Goal: Information Seeking & Learning: Check status

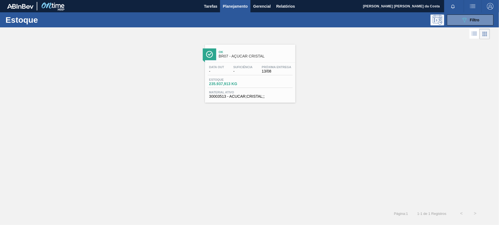
click at [262, 82] on div "Estoque 235.937,913 KG" at bounding box center [250, 83] width 85 height 10
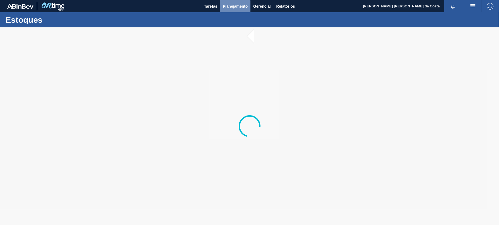
click at [240, 6] on span "Planejamento" at bounding box center [235, 6] width 25 height 7
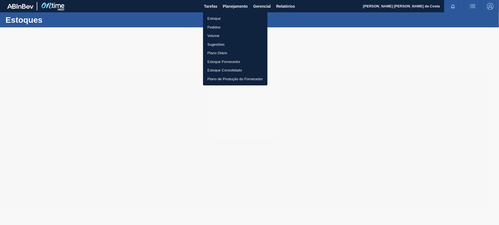
click at [218, 17] on li "Estoque" at bounding box center [235, 18] width 64 height 9
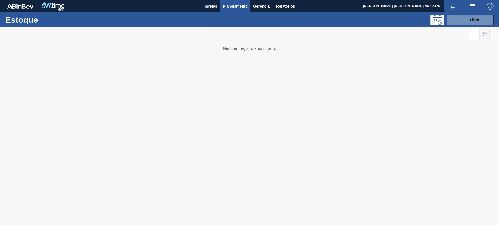
drag, startPoint x: 472, startPoint y: 18, endPoint x: 465, endPoint y: 37, distance: 20.1
click at [472, 19] on span "Filtro" at bounding box center [475, 20] width 10 height 4
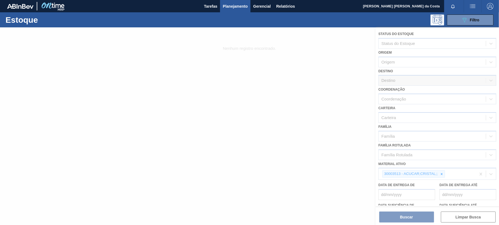
drag, startPoint x: 441, startPoint y: 174, endPoint x: 430, endPoint y: 172, distance: 11.6
click at [441, 174] on div at bounding box center [249, 126] width 499 height 198
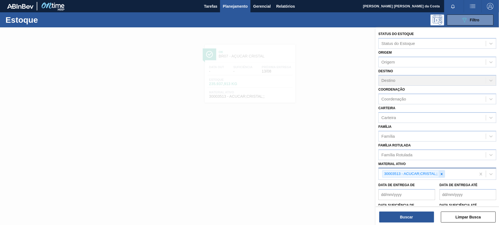
click at [440, 174] on icon at bounding box center [442, 174] width 4 height 4
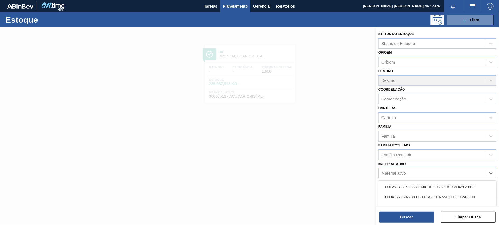
click at [419, 170] on div "Material ativo" at bounding box center [432, 174] width 107 height 8
paste ativo "20008701"
type ativo "20008701"
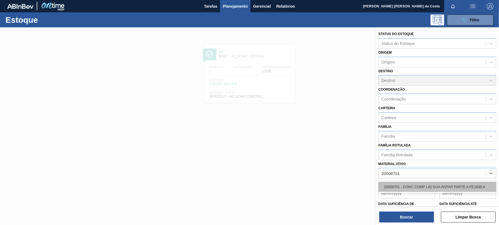
click at [430, 191] on div "20008701 - CONC COMP LIQ GUA ANTAR PARTE A FE1635.4" at bounding box center [437, 187] width 118 height 10
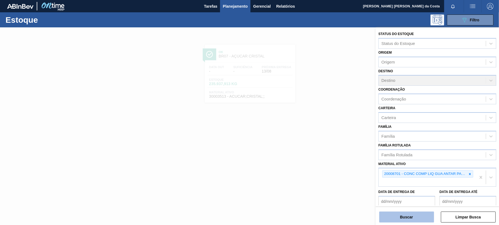
click at [422, 214] on button "Buscar" at bounding box center [406, 217] width 55 height 11
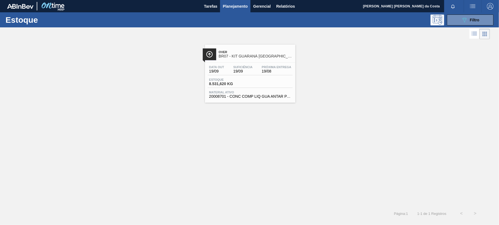
click at [258, 88] on div "Estoque 8.531,620 KG" at bounding box center [250, 83] width 85 height 10
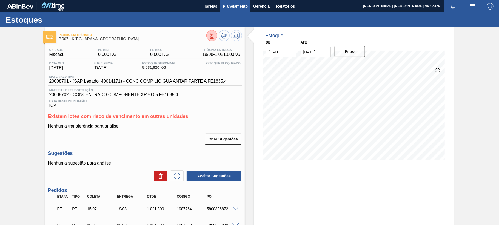
click at [228, 7] on span "Planejamento" at bounding box center [235, 6] width 25 height 7
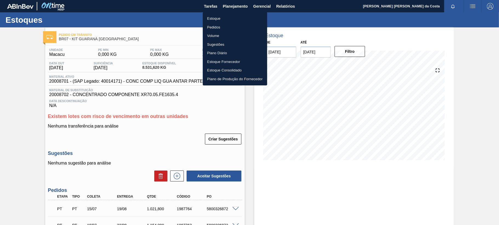
click at [216, 19] on li "Estoque" at bounding box center [235, 18] width 64 height 9
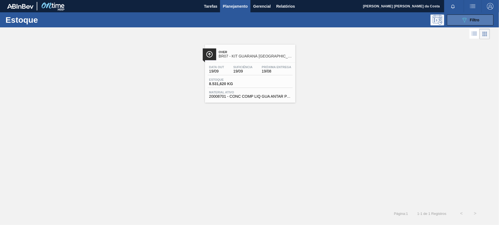
click at [477, 21] on span "Filtro" at bounding box center [475, 20] width 10 height 4
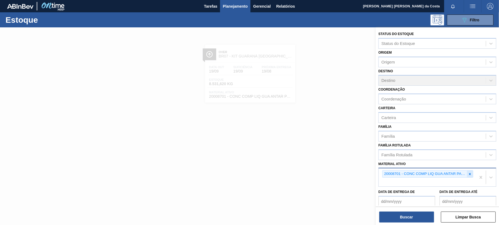
click at [469, 174] on icon at bounding box center [470, 174] width 2 height 2
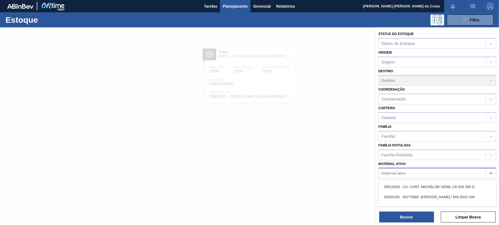
click at [419, 172] on div "Material ativo" at bounding box center [432, 174] width 107 height 8
paste ativo "20008704"
type ativo "20008704"
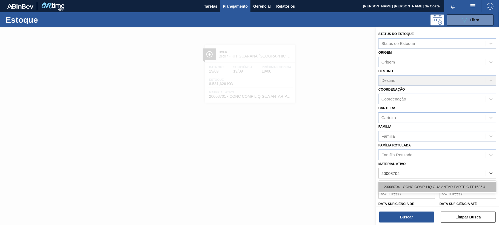
click at [417, 187] on div "20008704 - CONC COMP LIQ GUA ANTAR PARTE C FE1635.4" at bounding box center [437, 187] width 118 height 10
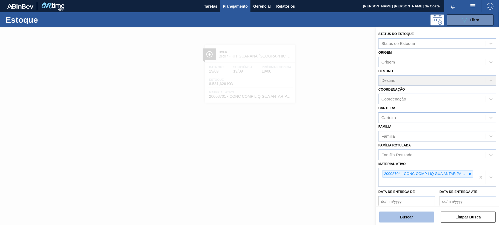
click at [410, 213] on button "Buscar" at bounding box center [406, 217] width 55 height 11
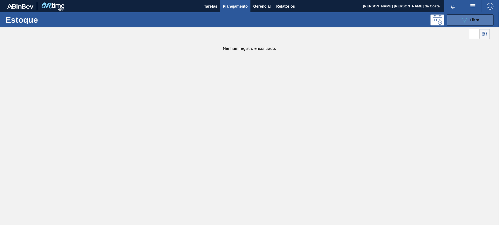
click at [482, 19] on button "089F7B8B-B2A5-4AFE-B5C0-19BA573D28AC Filtro" at bounding box center [470, 20] width 47 height 11
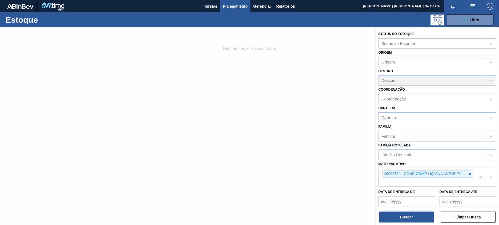
drag, startPoint x: 470, startPoint y: 174, endPoint x: 463, endPoint y: 175, distance: 6.8
click at [470, 174] on icon at bounding box center [470, 174] width 4 height 4
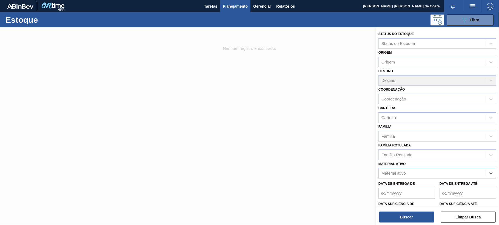
click at [412, 172] on div "Material ativo" at bounding box center [432, 174] width 107 height 8
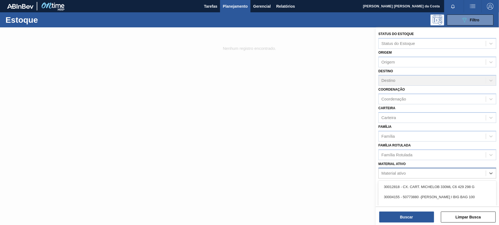
click at [412, 171] on div "Material ativo" at bounding box center [432, 174] width 107 height 8
paste ativo "20008710"
type ativo "20008710"
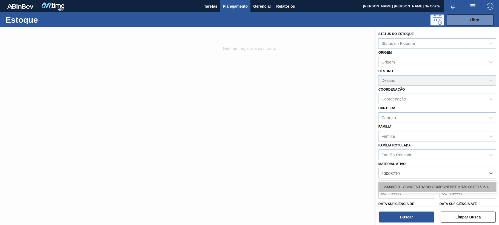
click at [409, 190] on div "20008710 - CONCENTRADO COMPONENTE KR30.08.FE1635.4" at bounding box center [437, 187] width 118 height 10
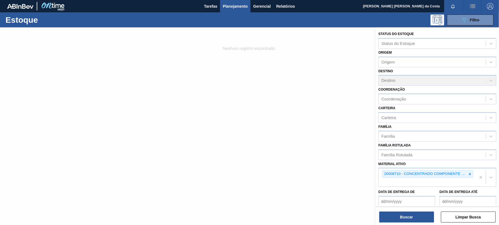
click at [412, 211] on div "Buscar Limpar Busca" at bounding box center [437, 214] width 123 height 15
click at [412, 215] on button "Buscar" at bounding box center [406, 217] width 55 height 11
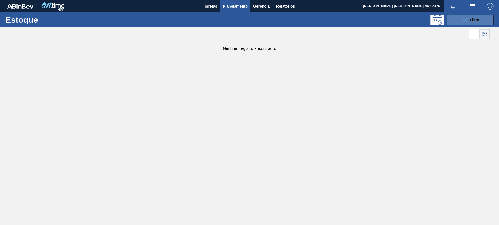
click at [467, 18] on icon "089F7B8B-B2A5-4AFE-B5C0-19BA573D28AC" at bounding box center [464, 20] width 7 height 7
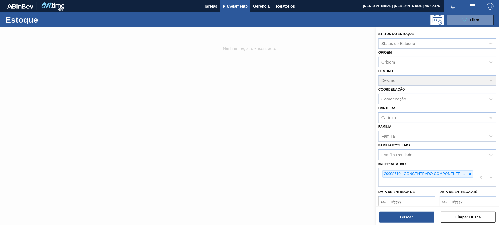
drag, startPoint x: 470, startPoint y: 173, endPoint x: 460, endPoint y: 174, distance: 10.7
click at [465, 174] on div "20008710 - CONCENTRADO COMPONENTE KR30.08.FE1635.4" at bounding box center [427, 173] width 91 height 7
click at [468, 174] on icon at bounding box center [470, 174] width 4 height 4
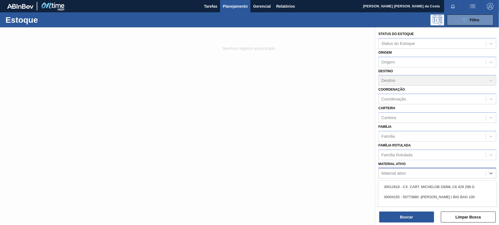
click at [432, 171] on div "Material ativo" at bounding box center [432, 174] width 107 height 8
paste ativo "20008702"
type ativo "20008702"
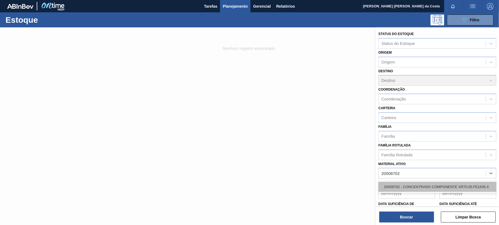
click at [428, 186] on div "20008702 - CONCENTRADO COMPONENTE XR70.05.FE1635.4" at bounding box center [437, 187] width 118 height 10
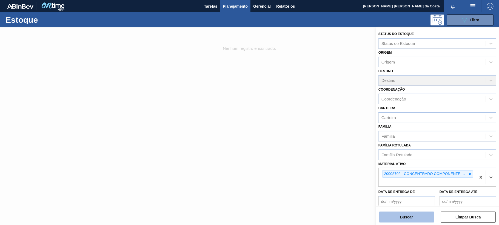
click at [424, 215] on button "Buscar" at bounding box center [406, 217] width 55 height 11
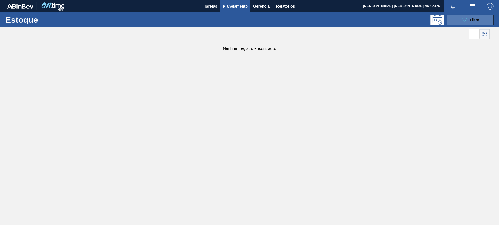
click at [463, 22] on icon "089F7B8B-B2A5-4AFE-B5C0-19BA573D28AC" at bounding box center [464, 20] width 7 height 7
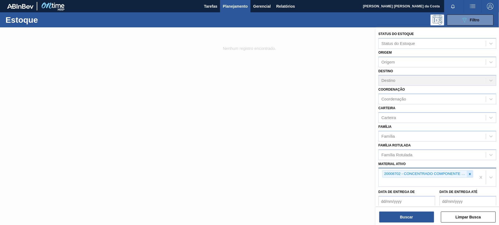
click at [471, 175] on icon at bounding box center [470, 174] width 4 height 4
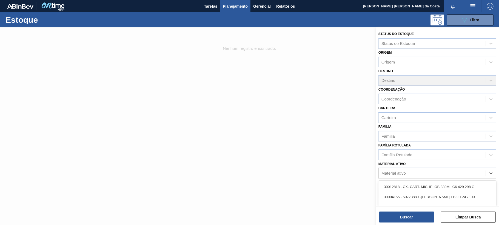
click at [434, 172] on div "Material ativo" at bounding box center [432, 174] width 107 height 8
paste ativo "30009591"
type ativo "30009591"
click at [422, 185] on div "30009591 - PREFORMA 13,7G VERDE RECICLADA" at bounding box center [437, 187] width 118 height 10
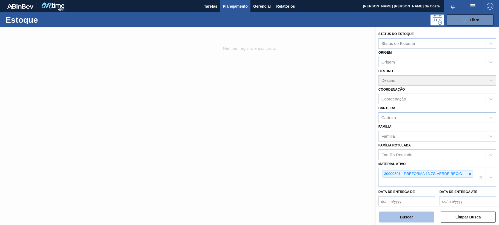
click at [412, 215] on button "Buscar" at bounding box center [406, 217] width 55 height 11
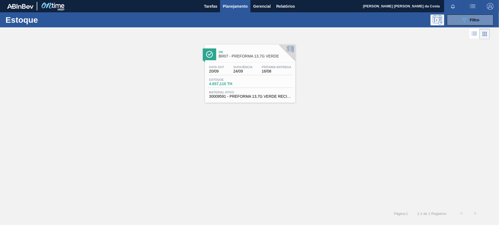
click at [256, 78] on div "Estoque 4.657,110 TH" at bounding box center [250, 83] width 85 height 10
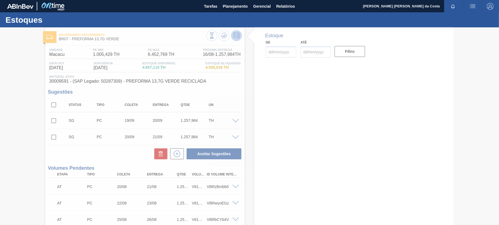
type input "[DATE]"
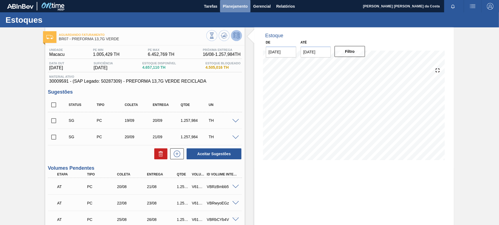
click at [235, 9] on span "Planejamento" at bounding box center [235, 6] width 25 height 7
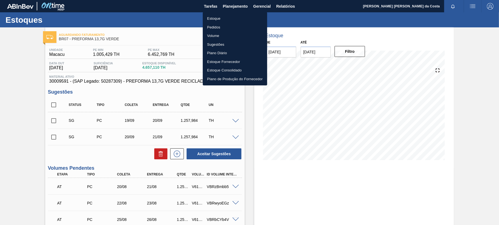
click at [218, 18] on li "Estoque" at bounding box center [235, 18] width 64 height 9
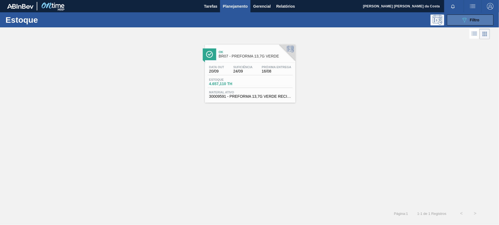
click at [465, 19] on icon at bounding box center [465, 20] width 4 height 5
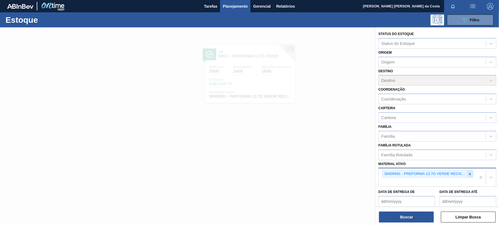
click at [471, 175] on icon at bounding box center [470, 174] width 4 height 4
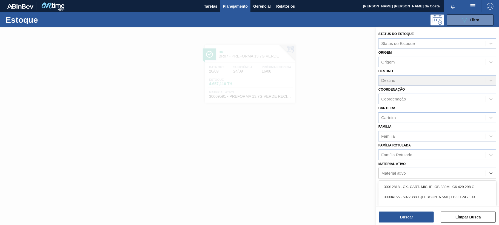
click at [435, 173] on div "Material ativo" at bounding box center [432, 174] width 107 height 8
paste ativo "30004536"
type ativo "30004536"
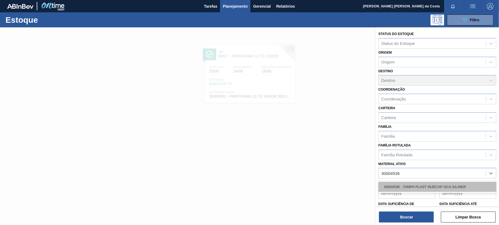
click at [430, 186] on div "30004536 - TAMPA PLAST INJECAP GCA S/LINER" at bounding box center [437, 187] width 118 height 10
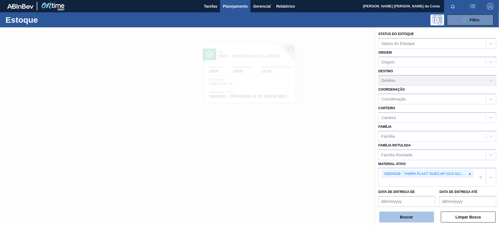
click at [418, 216] on button "Buscar" at bounding box center [406, 217] width 55 height 11
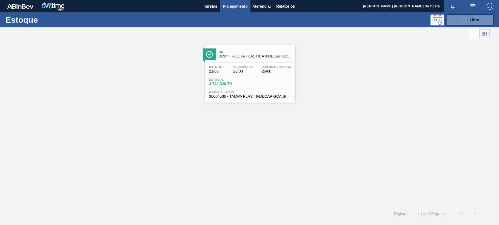
click at [243, 79] on span "Estoque" at bounding box center [228, 79] width 38 height 3
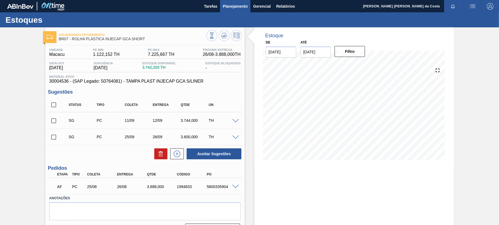
click at [237, 4] on span "Planejamento" at bounding box center [235, 6] width 25 height 7
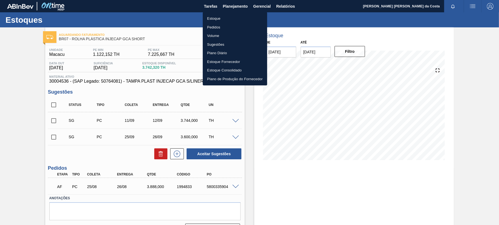
click at [213, 20] on li "Estoque" at bounding box center [235, 18] width 64 height 9
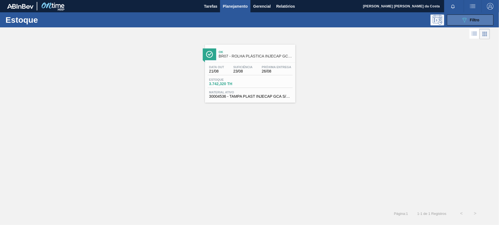
click at [472, 21] on span "Filtro" at bounding box center [475, 20] width 10 height 4
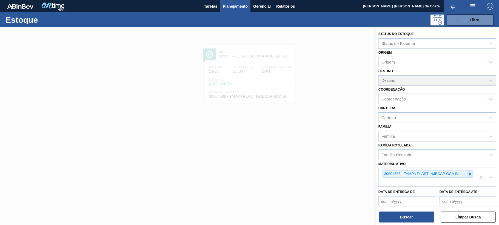
click at [471, 175] on icon at bounding box center [470, 174] width 4 height 4
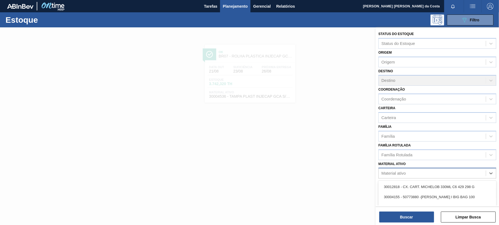
drag, startPoint x: 436, startPoint y: 174, endPoint x: 426, endPoint y: 173, distance: 10.5
click at [431, 173] on div "Material ativo" at bounding box center [432, 174] width 107 height 8
paste ativo "20009353"
type ativo "20009353"
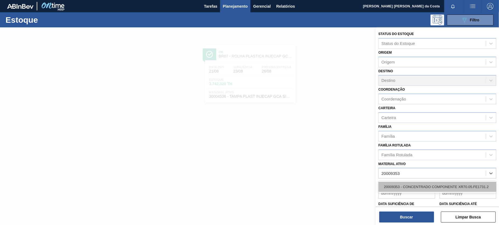
click at [428, 185] on div "20009353 - CONCENTRADO COMPONENTE XR70.05.FE1731.2" at bounding box center [437, 187] width 118 height 10
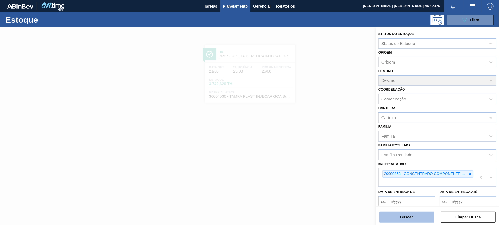
click at [419, 219] on button "Buscar" at bounding box center [406, 217] width 55 height 11
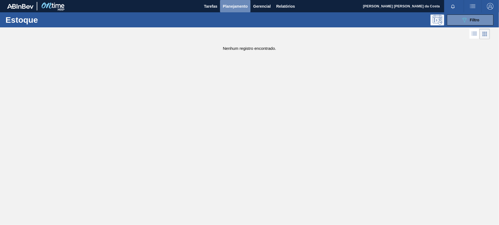
click at [239, 6] on span "Planejamento" at bounding box center [235, 6] width 25 height 7
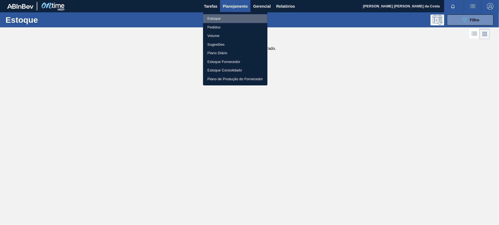
click at [216, 20] on li "Estoque" at bounding box center [235, 18] width 64 height 9
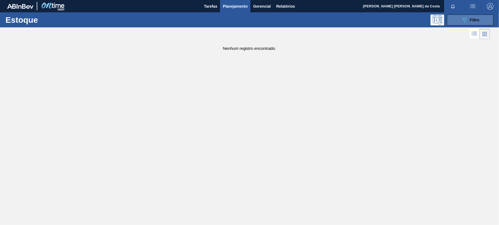
drag, startPoint x: 482, startPoint y: 18, endPoint x: 478, endPoint y: 25, distance: 7.4
click at [481, 19] on button "089F7B8B-B2A5-4AFE-B5C0-19BA573D28AC Filtro" at bounding box center [470, 20] width 47 height 11
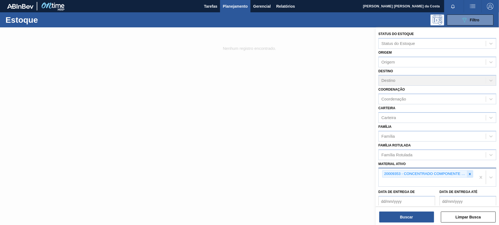
click at [469, 173] on icon at bounding box center [470, 174] width 2 height 2
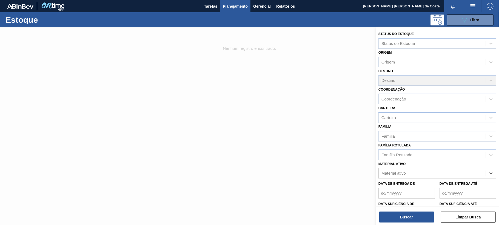
click at [411, 172] on div "Material ativo" at bounding box center [432, 174] width 107 height 8
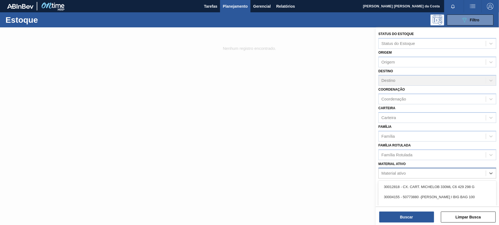
type ativo "v"
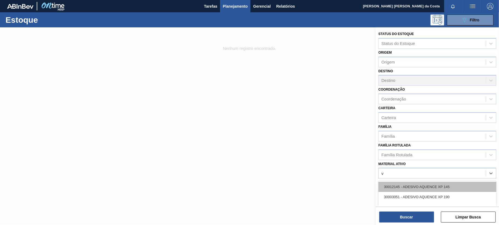
click at [408, 183] on div "30012145 - ADESIVO AQUENCE XP 145" at bounding box center [437, 187] width 118 height 10
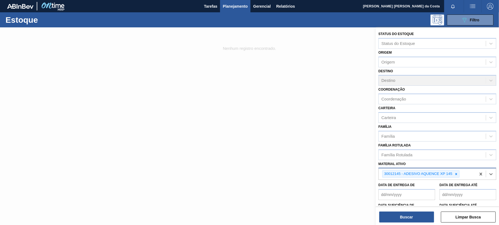
drag, startPoint x: 456, startPoint y: 174, endPoint x: 451, endPoint y: 172, distance: 5.8
click at [455, 174] on icon at bounding box center [456, 174] width 4 height 4
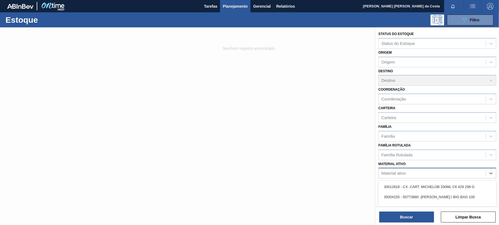
click at [427, 170] on div "Material ativo" at bounding box center [432, 174] width 107 height 8
paste ativo "30003806"
type ativo "30003806"
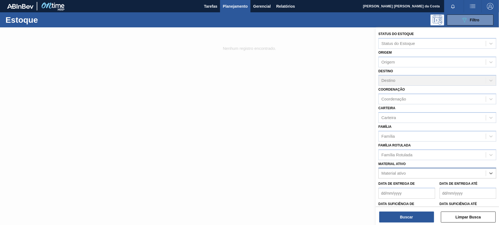
click at [401, 171] on div "Material ativo" at bounding box center [393, 173] width 24 height 5
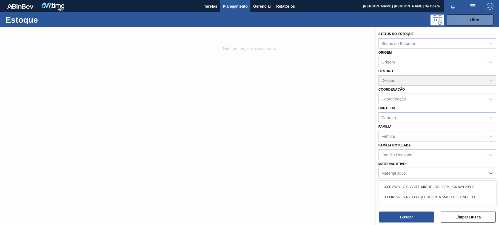
paste ativo "30003806"
type ativo "30003806"
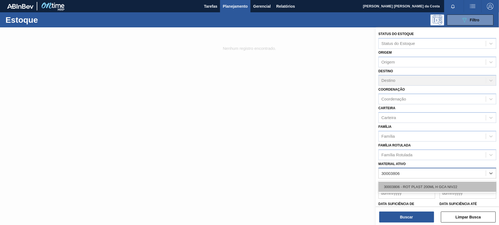
click at [412, 188] on div "30003806 - ROT PLAST 200ML H GCA NIV22" at bounding box center [437, 187] width 118 height 10
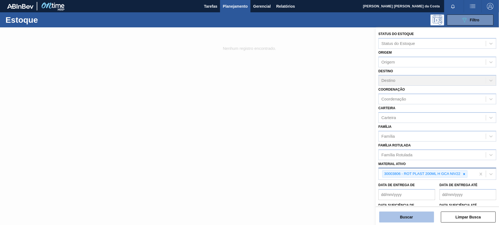
click at [415, 215] on button "Buscar" at bounding box center [406, 217] width 55 height 11
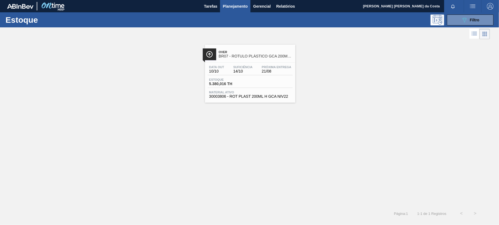
click at [278, 93] on span "Material ativo" at bounding box center [250, 92] width 82 height 3
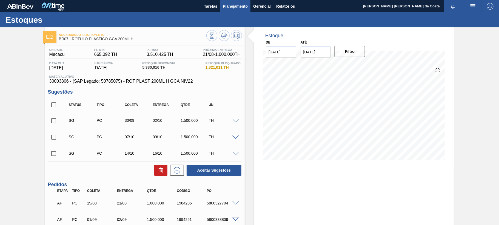
click at [233, 4] on span "Planejamento" at bounding box center [235, 6] width 25 height 7
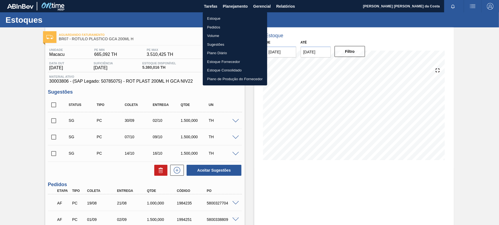
click at [216, 21] on li "Estoque" at bounding box center [235, 18] width 64 height 9
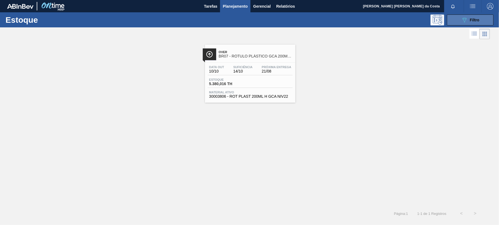
click at [455, 21] on button "089F7B8B-B2A5-4AFE-B5C0-19BA573D28AC Filtro" at bounding box center [470, 20] width 47 height 11
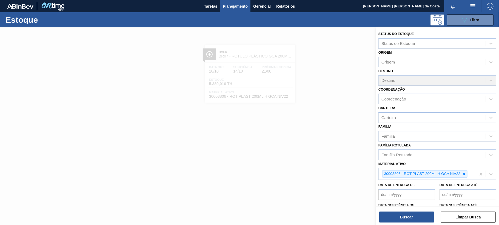
drag, startPoint x: 464, startPoint y: 175, endPoint x: 456, endPoint y: 173, distance: 8.2
click at [464, 175] on icon at bounding box center [464, 174] width 4 height 4
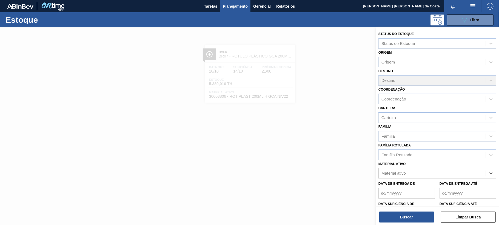
click at [431, 170] on div "Material ativo" at bounding box center [432, 174] width 107 height 8
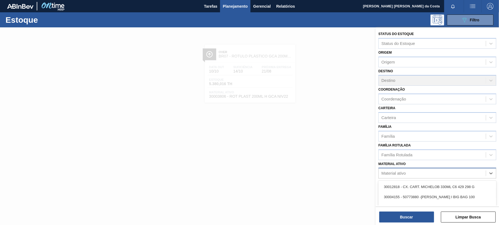
paste ativo "30008614"
type ativo "30008614"
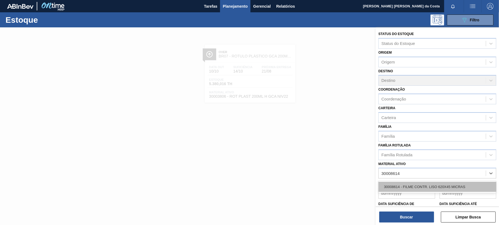
click at [427, 186] on div "30008614 - FILME CONTR. LISO 620X45 MICRAS" at bounding box center [437, 187] width 118 height 10
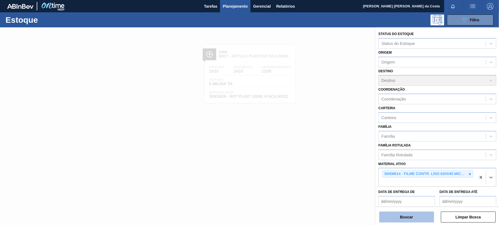
click at [417, 220] on button "Buscar" at bounding box center [406, 217] width 55 height 11
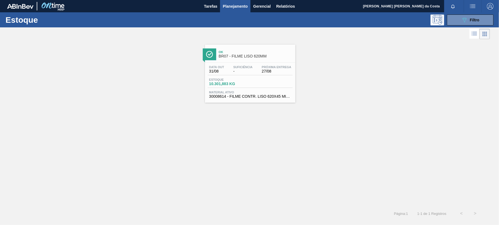
click at [235, 76] on div "Data out 31/08 Suficiência - Próxima Entrega 27/08 Estoque 10.301,883 KG Materi…" at bounding box center [250, 81] width 90 height 37
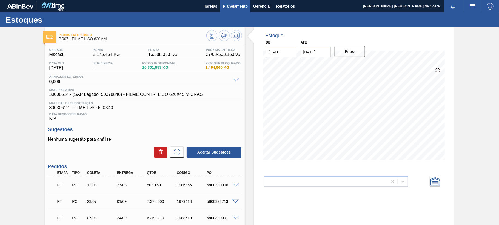
click at [241, 6] on span "Planejamento" at bounding box center [235, 6] width 25 height 7
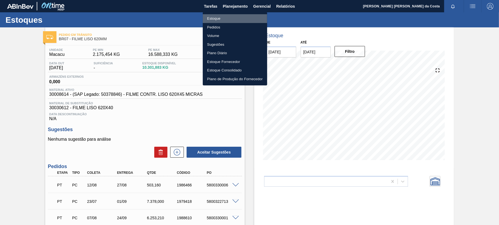
click at [228, 16] on li "Estoque" at bounding box center [235, 18] width 64 height 9
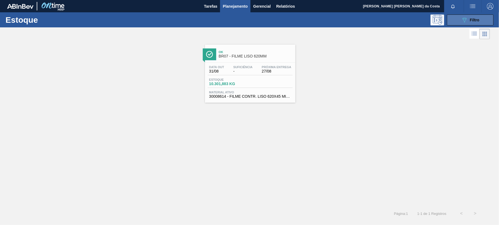
click at [474, 18] on span "Filtro" at bounding box center [475, 20] width 10 height 4
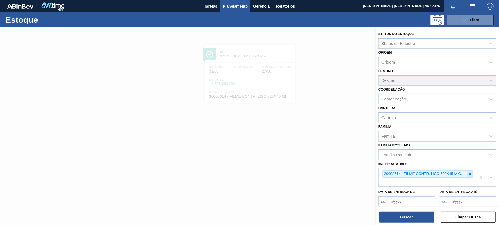
click at [469, 174] on icon at bounding box center [470, 174] width 4 height 4
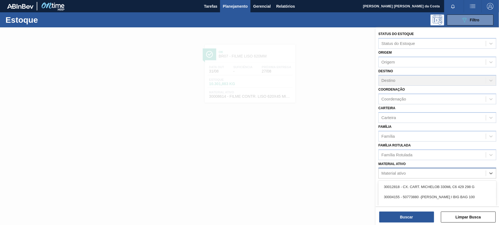
click at [427, 175] on div "Material ativo" at bounding box center [432, 174] width 107 height 8
paste ativo "20008708"
type ativo "20008708"
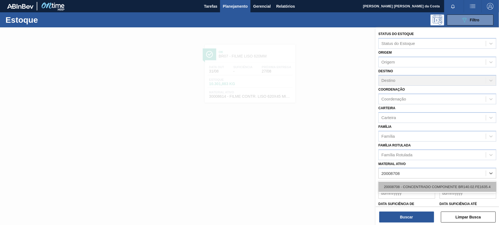
click at [423, 185] on div "20008708 - CONCENTRADO COMPONENTE BR140.02.FE1635.4" at bounding box center [437, 187] width 118 height 10
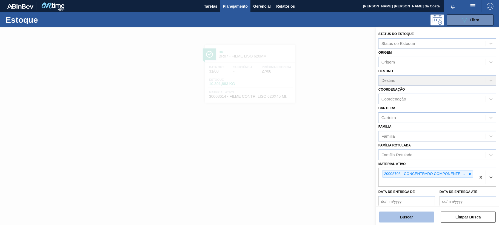
click at [418, 215] on button "Buscar" at bounding box center [406, 217] width 55 height 11
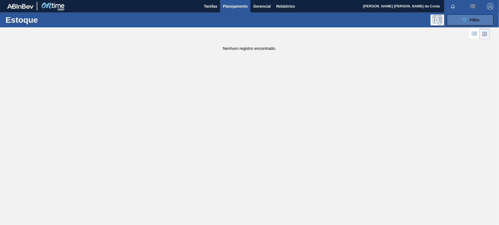
click at [474, 21] on span "Filtro" at bounding box center [475, 20] width 10 height 4
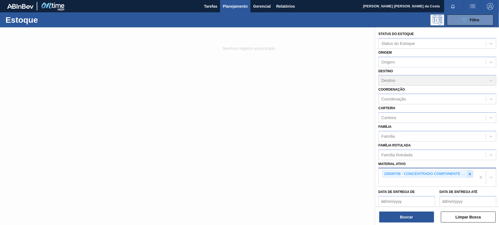
click at [470, 174] on icon at bounding box center [470, 174] width 4 height 4
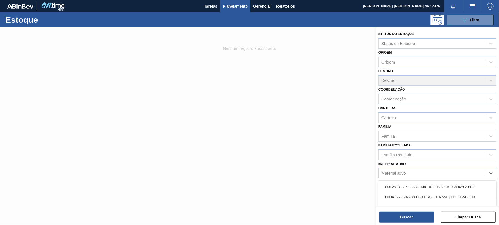
click at [417, 172] on div "Material ativo" at bounding box center [432, 174] width 107 height 8
paste ativo "30003598"
type ativo "30003598"
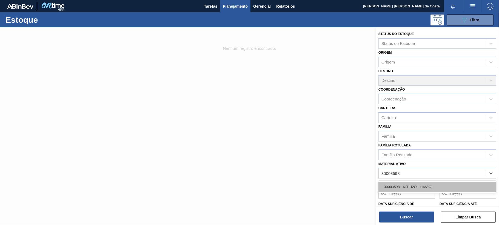
click at [408, 190] on div "30003598 - KIT H2OH LIMAO;" at bounding box center [437, 187] width 118 height 10
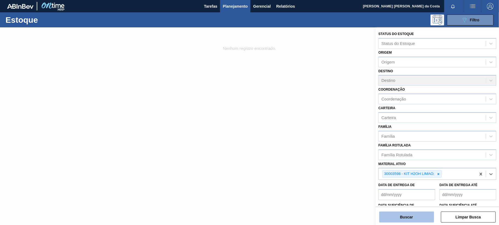
click at [414, 216] on button "Buscar" at bounding box center [406, 217] width 55 height 11
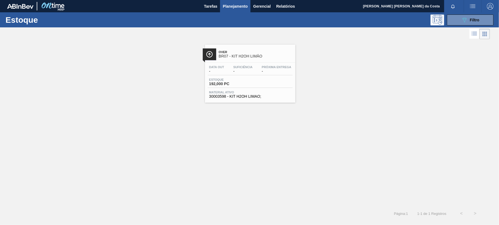
click at [250, 75] on div "Data out - Suficiência - Próxima Entrega -" at bounding box center [250, 71] width 85 height 10
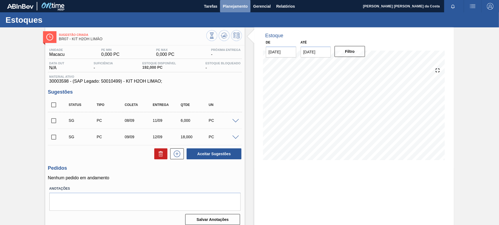
click at [238, 9] on span "Planejamento" at bounding box center [235, 6] width 25 height 7
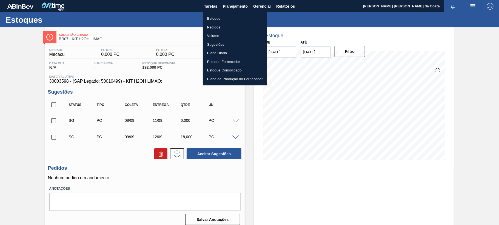
click at [217, 19] on li "Estoque" at bounding box center [235, 18] width 64 height 9
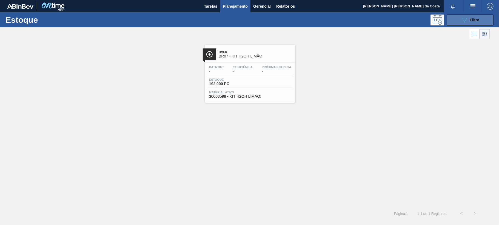
click at [470, 20] on span "Filtro" at bounding box center [475, 20] width 10 height 4
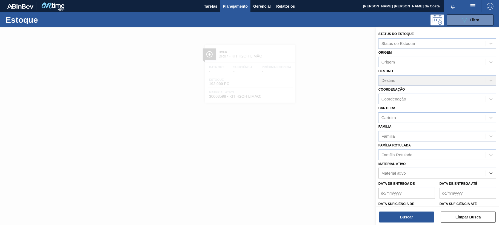
click at [420, 172] on div "Material ativo" at bounding box center [432, 174] width 107 height 8
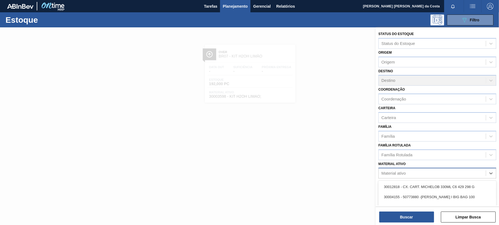
paste ativo "30009782"
type ativo "30009782"
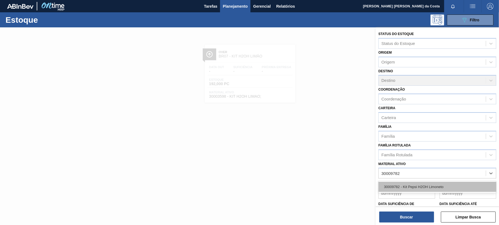
click at [419, 187] on div "30009782 - Kit Pepsi H2OH Limoneto" at bounding box center [437, 187] width 118 height 10
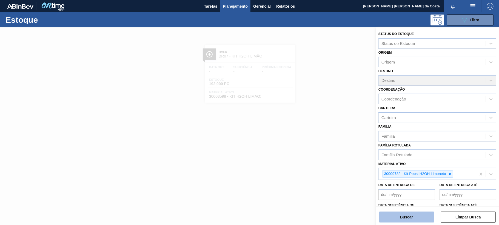
click at [417, 217] on button "Buscar" at bounding box center [406, 217] width 55 height 11
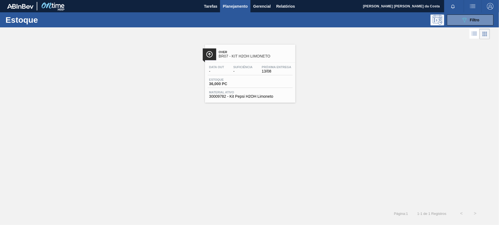
click at [247, 87] on div "Estoque 36,000 PC" at bounding box center [250, 83] width 85 height 10
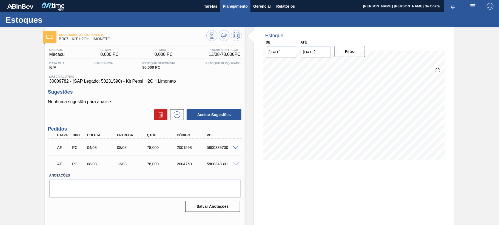
click at [239, 8] on span "Planejamento" at bounding box center [235, 6] width 25 height 7
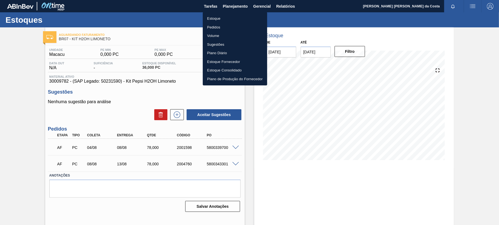
click at [212, 17] on li "Estoque" at bounding box center [235, 18] width 64 height 9
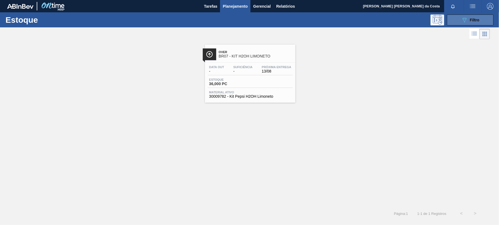
click at [472, 19] on span "Filtro" at bounding box center [475, 20] width 10 height 4
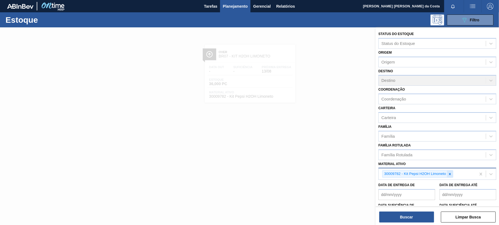
click at [450, 173] on icon at bounding box center [450, 174] width 4 height 4
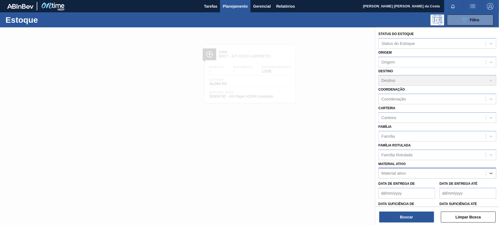
click at [419, 173] on div "Material ativo" at bounding box center [432, 174] width 107 height 8
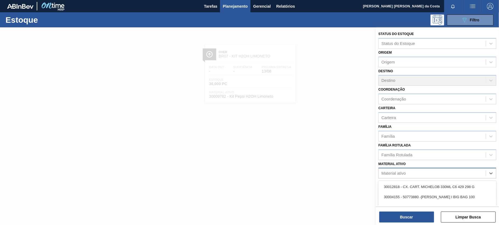
paste ativo "30003014"
type ativo "30003014"
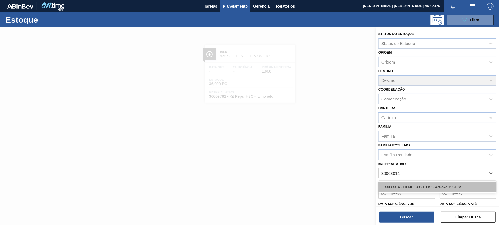
click at [420, 186] on div "30003014 - FILME CONT. LISO 420X45 MICRAS" at bounding box center [437, 187] width 118 height 10
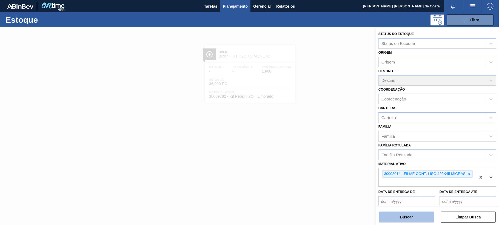
click at [414, 222] on button "Buscar" at bounding box center [406, 217] width 55 height 11
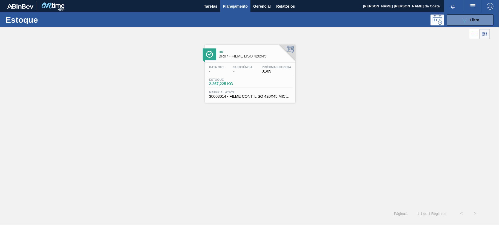
click at [237, 81] on span "Estoque" at bounding box center [228, 79] width 38 height 3
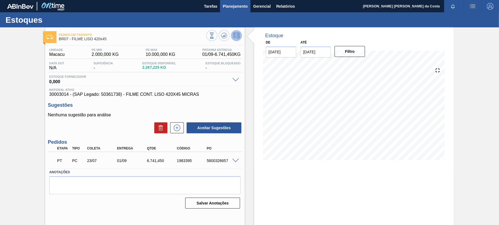
click at [236, 7] on span "Planejamento" at bounding box center [235, 6] width 25 height 7
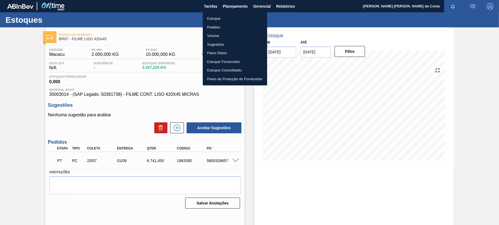
click at [210, 19] on li "Estoque" at bounding box center [235, 18] width 64 height 9
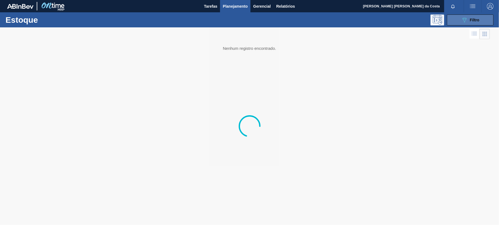
click at [464, 18] on icon at bounding box center [465, 20] width 4 height 5
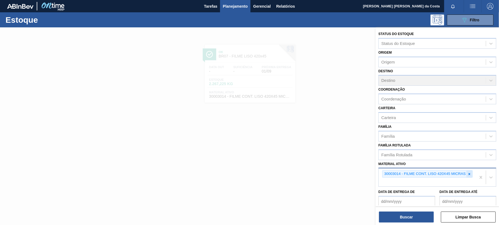
click at [469, 175] on icon at bounding box center [470, 174] width 4 height 4
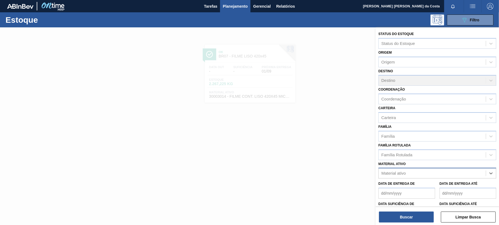
click at [412, 172] on div "Material ativo" at bounding box center [432, 174] width 107 height 8
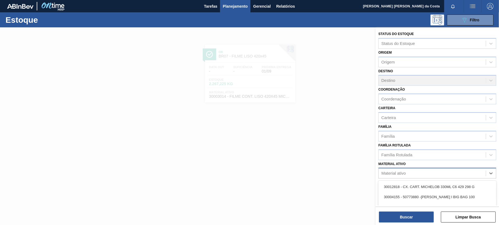
paste ativo "30003525"
type ativo "30003525"
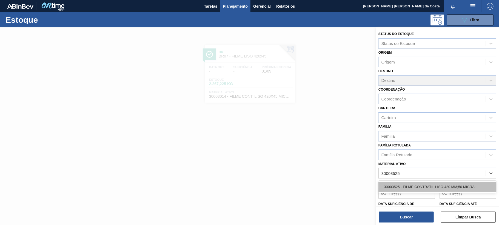
click at [410, 186] on div "30003525 - FILME CONTRATIL LISO;420 MM;50 MICRA;;;" at bounding box center [437, 187] width 118 height 10
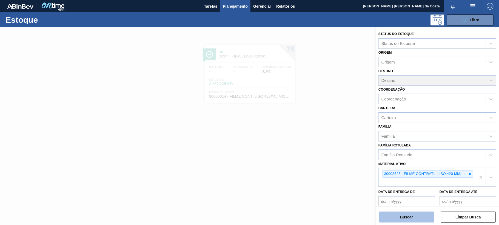
click at [414, 213] on button "Buscar" at bounding box center [406, 217] width 55 height 11
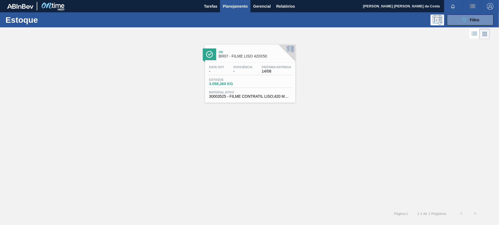
click at [249, 61] on div "Ok BR07 - FILME LISO 420X50 Data out - Suficiência - Próxima Entrega 14/08 Esto…" at bounding box center [250, 74] width 90 height 58
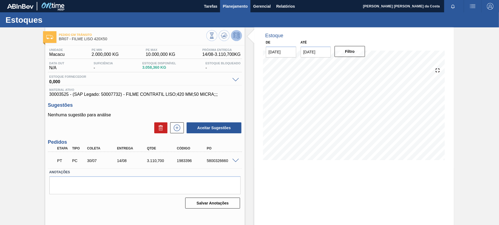
click at [232, 6] on span "Planejamento" at bounding box center [235, 6] width 25 height 7
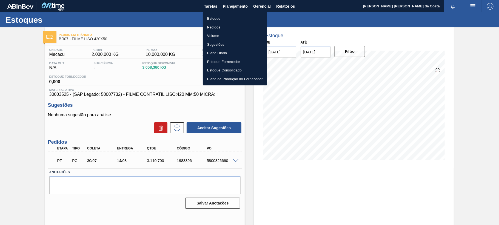
click at [219, 18] on li "Estoque" at bounding box center [235, 18] width 64 height 9
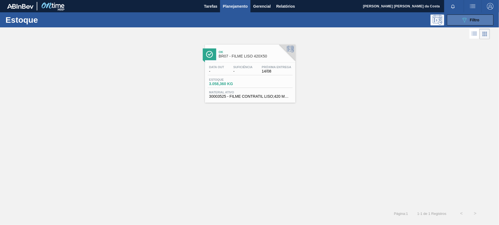
click at [478, 19] on span "Filtro" at bounding box center [475, 20] width 10 height 4
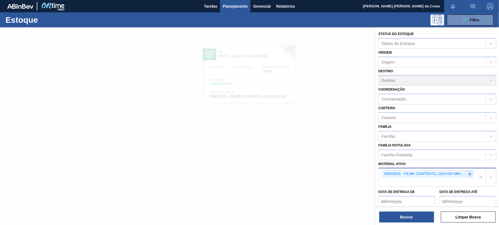
click at [468, 173] on icon at bounding box center [470, 174] width 4 height 4
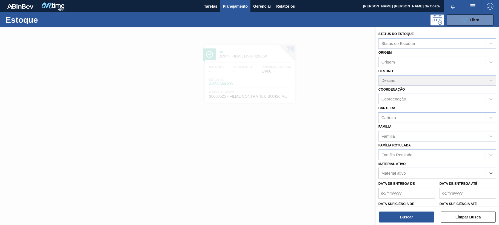
click at [430, 173] on div "Material ativo" at bounding box center [432, 174] width 107 height 8
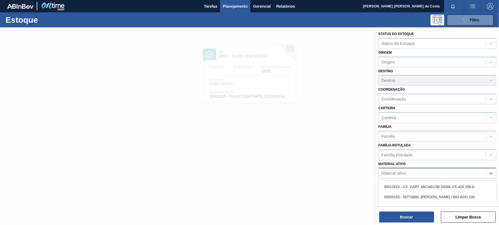
paste ativo "30034490"
type ativo "30034490"
click at [412, 184] on div "30034490 - PREFORMA 13,7G CRISTAL 60% REC" at bounding box center [437, 187] width 118 height 10
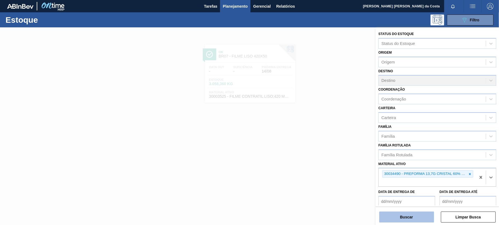
click at [416, 217] on button "Buscar" at bounding box center [406, 217] width 55 height 11
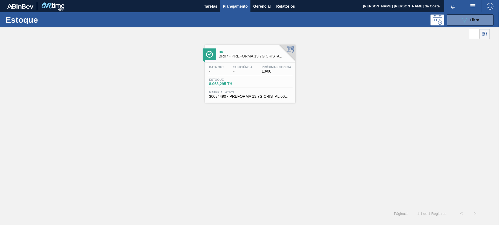
click at [240, 72] on span "-" at bounding box center [242, 71] width 19 height 4
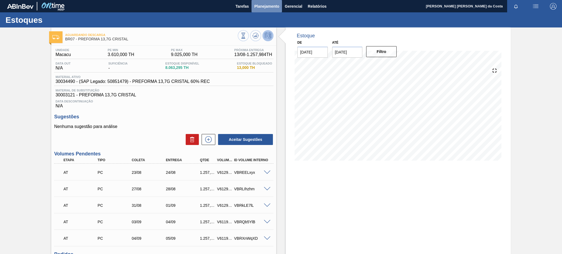
click at [262, 6] on span "Planejamento" at bounding box center [266, 6] width 25 height 7
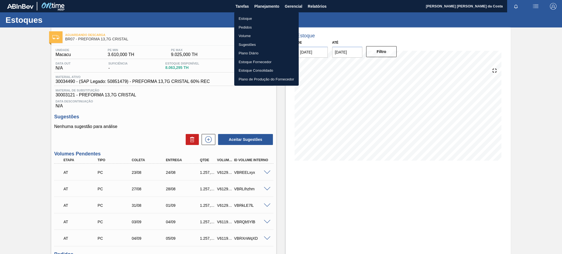
click at [249, 19] on li "Estoque" at bounding box center [266, 18] width 64 height 9
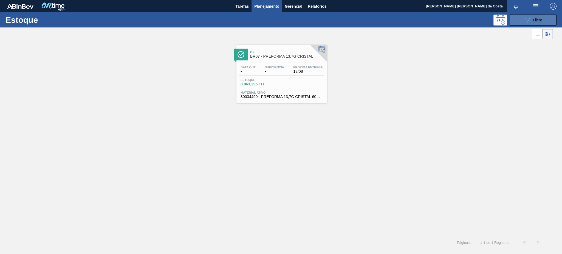
click at [499, 22] on button "089F7B8B-B2A5-4AFE-B5C0-19BA573D28AC Filtro" at bounding box center [532, 20] width 47 height 11
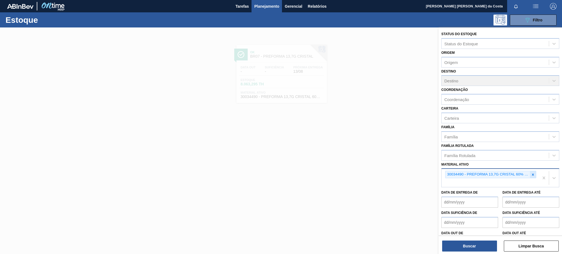
click at [499, 172] on div at bounding box center [532, 174] width 6 height 7
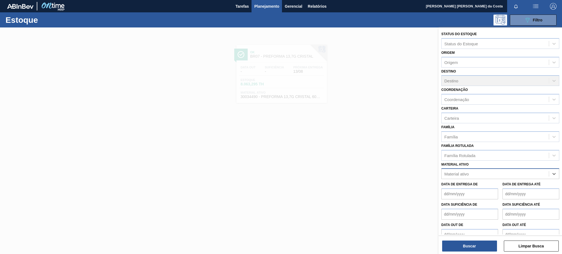
click at [486, 171] on div "Material ativo" at bounding box center [494, 174] width 107 height 8
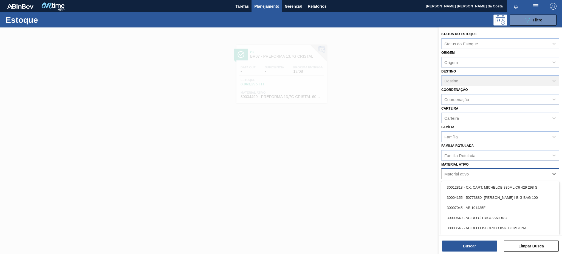
paste ativo "30002876"
type ativo "30002876"
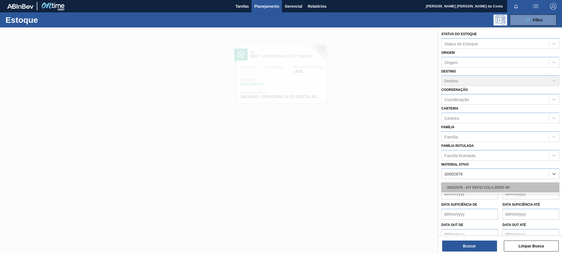
click at [473, 186] on div "30002876 - KIT PEPSI COLA ZERO NF" at bounding box center [500, 187] width 118 height 10
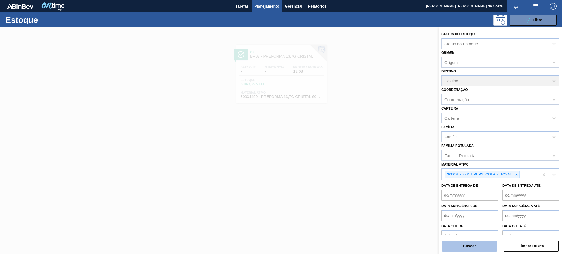
click at [477, 225] on button "Buscar" at bounding box center [469, 245] width 55 height 11
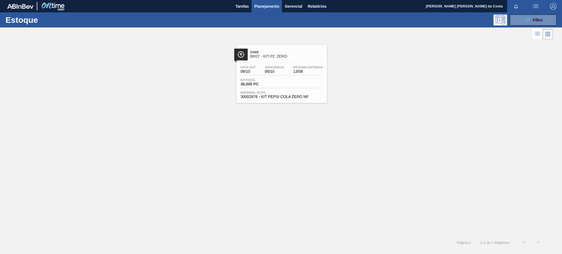
click at [289, 103] on div "Over BR07 - KIT PC ZERO Data out 06/10 Suficiência 06/10 Próxima Entrega 13/08 …" at bounding box center [281, 74] width 90 height 58
click at [288, 101] on main "Tarefas Planejamento Gerencial Relatórios [PERSON_NAME] [PERSON_NAME] da Costa …" at bounding box center [281, 127] width 562 height 254
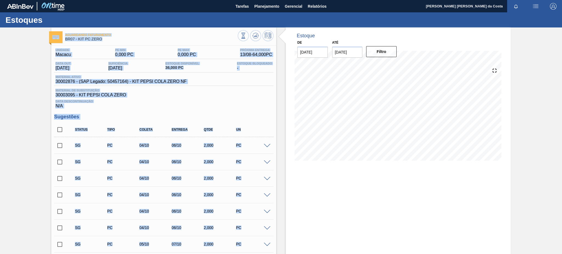
click at [160, 131] on div "Coleta" at bounding box center [156, 129] width 36 height 4
click at [149, 134] on div "Status Tipo Coleta Entrega Qtde UN" at bounding box center [167, 130] width 193 height 12
click at [148, 131] on div "Coleta" at bounding box center [156, 129] width 36 height 4
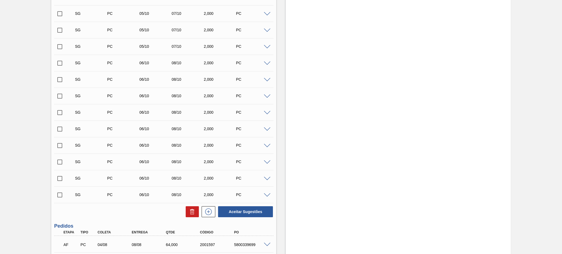
scroll to position [391, 0]
